Goal: Task Accomplishment & Management: Use online tool/utility

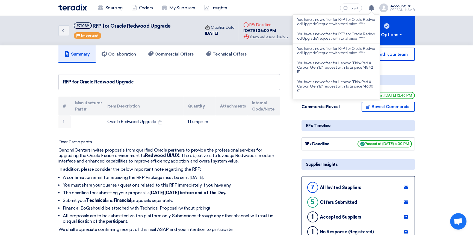
click at [248, 1] on div "Sourcing Orders My Suppliers Insights العربية ع You have a new offer for 'RFP f…" at bounding box center [236, 8] width 365 height 16
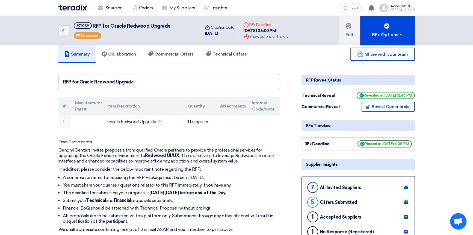
click at [70, 8] on img at bounding box center [72, 7] width 28 height 6
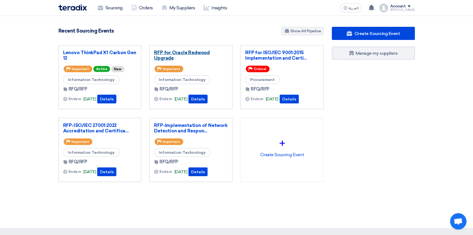
click at [183, 54] on link "RFP for Oracle Redwood Upgrade" at bounding box center [191, 55] width 74 height 11
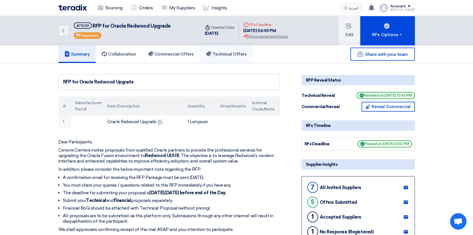
click at [220, 58] on link "Technical Offers" at bounding box center [226, 53] width 53 height 17
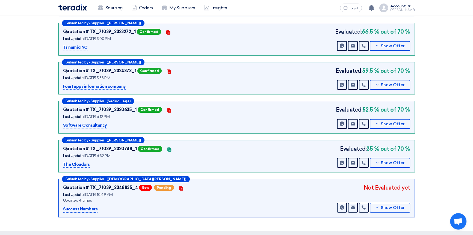
scroll to position [74, 0]
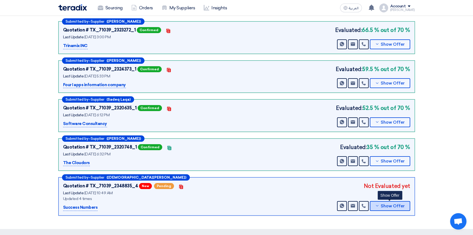
click at [396, 204] on span "Show Offer" at bounding box center [393, 206] width 24 height 4
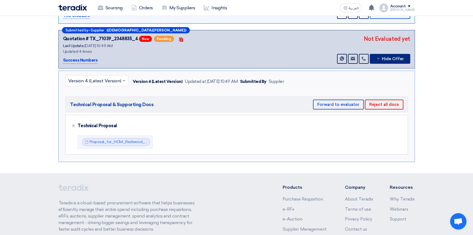
scroll to position [223, 0]
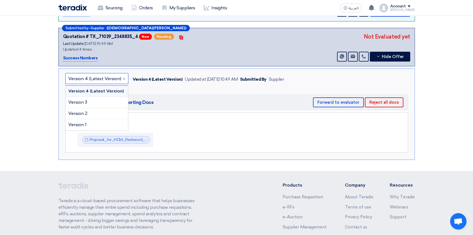
click at [89, 76] on input "text" at bounding box center [94, 78] width 52 height 9
click at [87, 99] on span "Version 3" at bounding box center [77, 101] width 19 height 5
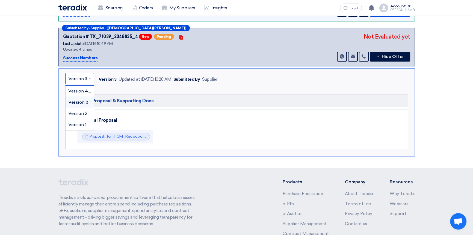
click at [84, 79] on input "text" at bounding box center [76, 78] width 17 height 9
click at [79, 111] on span "Version 2" at bounding box center [77, 113] width 19 height 5
click at [78, 78] on input "text" at bounding box center [77, 78] width 18 height 9
click at [75, 122] on span "Version 1" at bounding box center [77, 124] width 18 height 5
click at [75, 78] on input "text" at bounding box center [76, 78] width 17 height 9
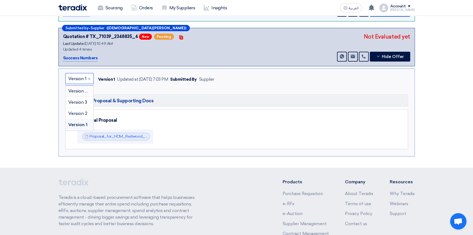
click at [75, 90] on span "Version 4 (Latest Version)" at bounding box center [94, 90] width 53 height 5
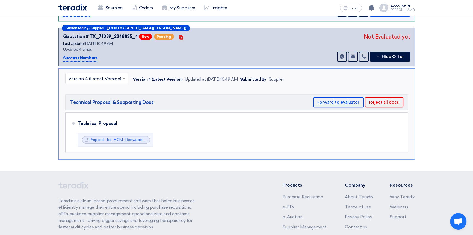
click at [83, 77] on input "text" at bounding box center [94, 78] width 52 height 9
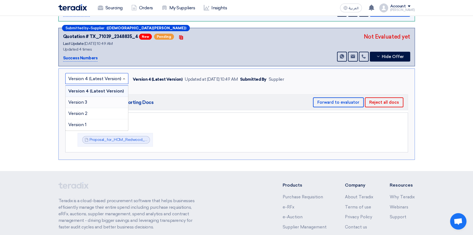
click at [84, 99] on span "Version 3" at bounding box center [77, 101] width 19 height 5
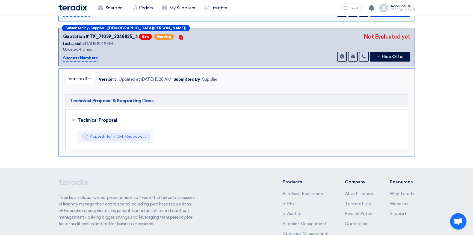
click at [85, 76] on input "text" at bounding box center [76, 78] width 17 height 9
click at [82, 89] on span "Version 4 (Latest Version)" at bounding box center [94, 90] width 53 height 5
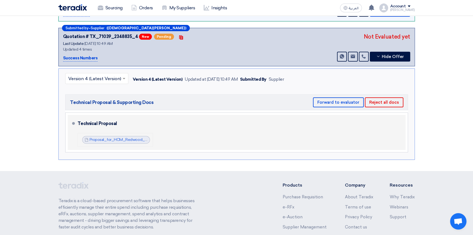
drag, startPoint x: 120, startPoint y: 138, endPoint x: 146, endPoint y: 143, distance: 26.4
click at [120, 138] on link "Proposal_for_HCM_Redwood_Technical_Response_v_1756712946081.pdf" at bounding box center [156, 139] width 132 height 5
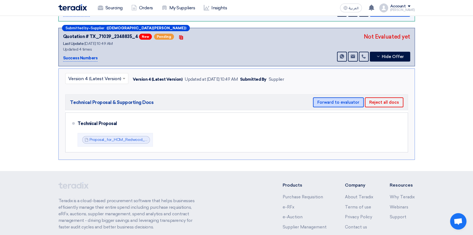
click at [347, 101] on button "Forward to evaluator" at bounding box center [338, 102] width 51 height 10
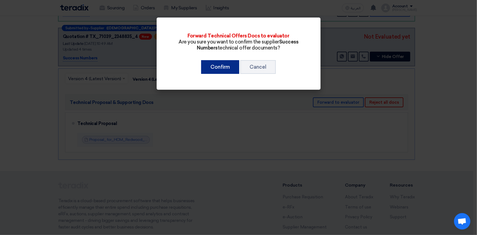
click at [226, 67] on button "Confirm" at bounding box center [220, 67] width 38 height 14
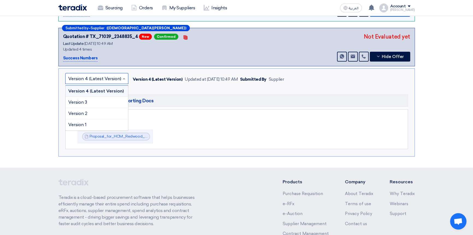
click at [84, 78] on input "text" at bounding box center [94, 78] width 52 height 9
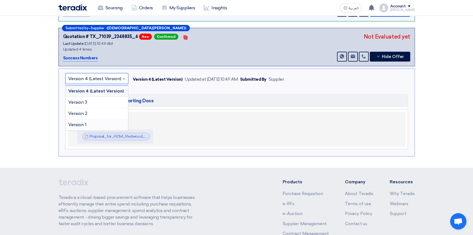
click at [200, 135] on div "Technical Proposal Proposal_for_HCM_Redwood_Technical_Response_v_1756712946081.…" at bounding box center [241, 129] width 326 height 31
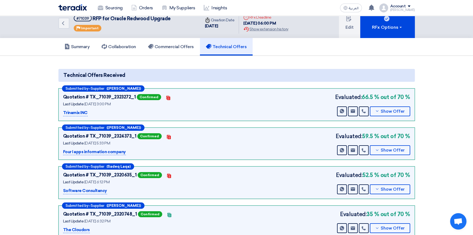
scroll to position [0, 0]
